Goal: Transaction & Acquisition: Purchase product/service

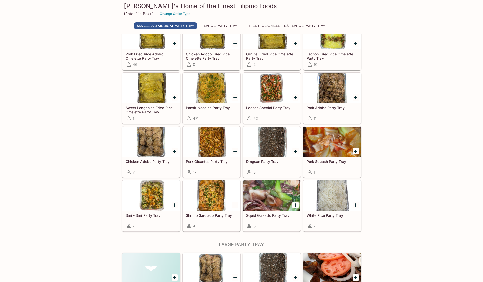
scroll to position [51, 0]
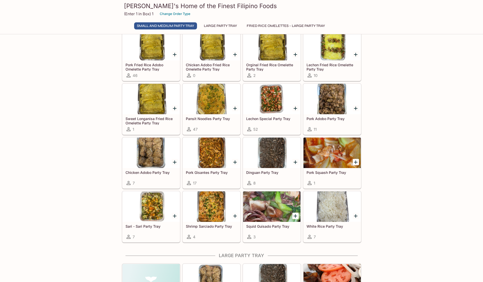
click at [271, 109] on div at bounding box center [271, 99] width 57 height 30
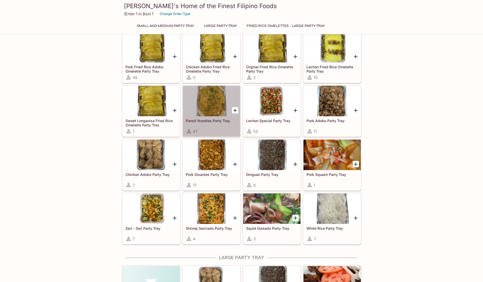
click at [215, 116] on div at bounding box center [211, 101] width 57 height 30
